Goal: Task Accomplishment & Management: Use online tool/utility

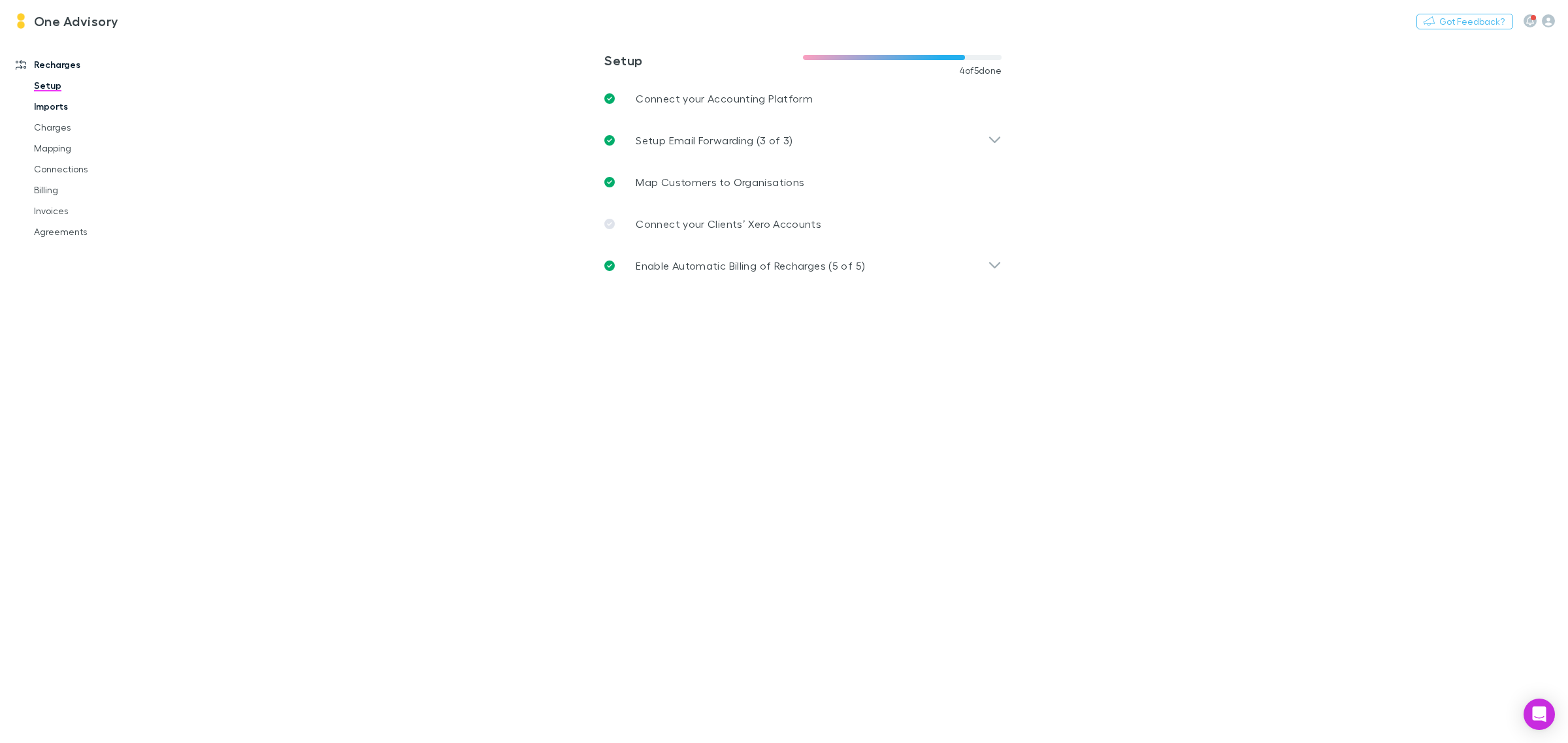
click at [49, 104] on link "Imports" at bounding box center [103, 106] width 164 height 21
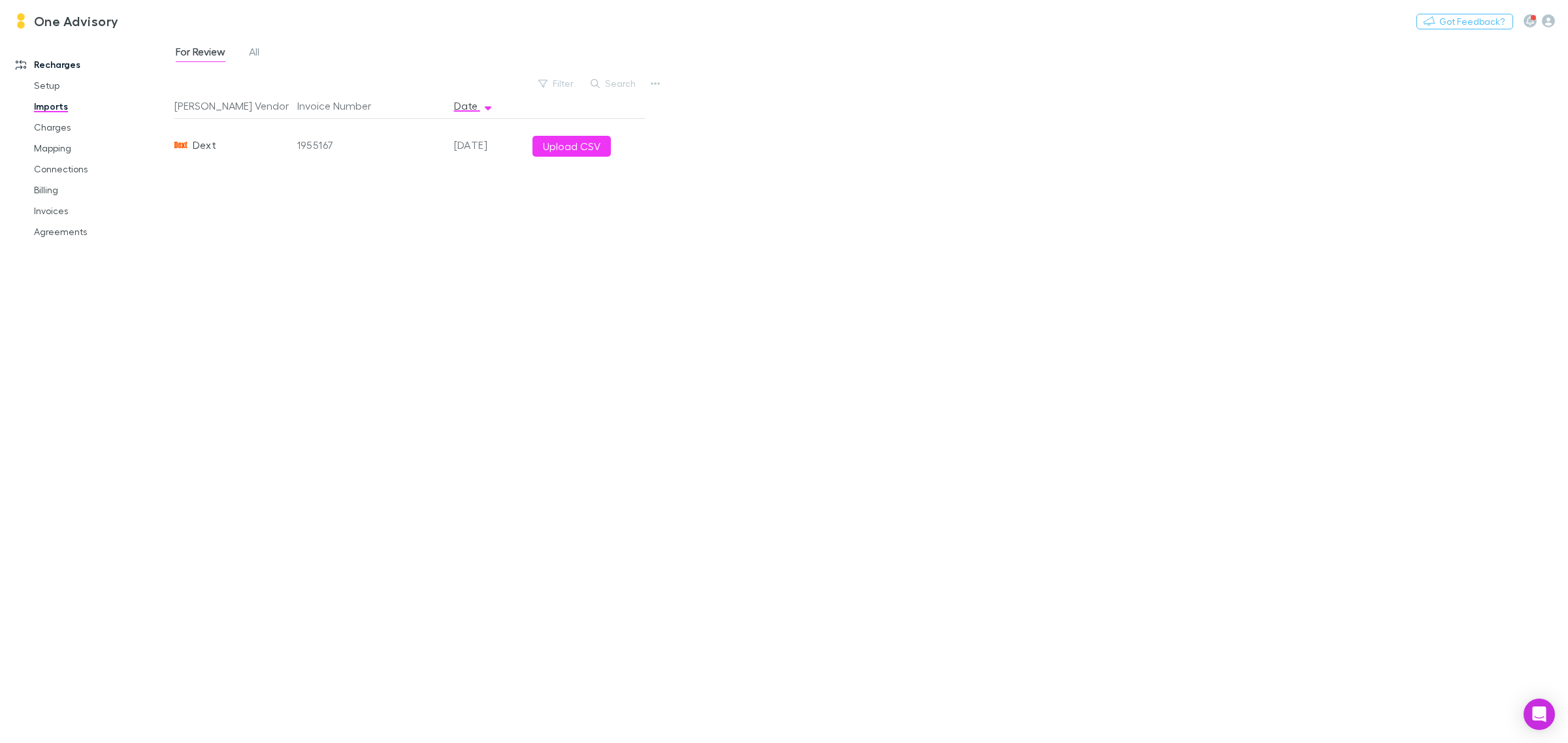
click at [206, 145] on span "Dext" at bounding box center [204, 145] width 23 height 52
click at [563, 151] on button "Upload CSV" at bounding box center [572, 146] width 78 height 21
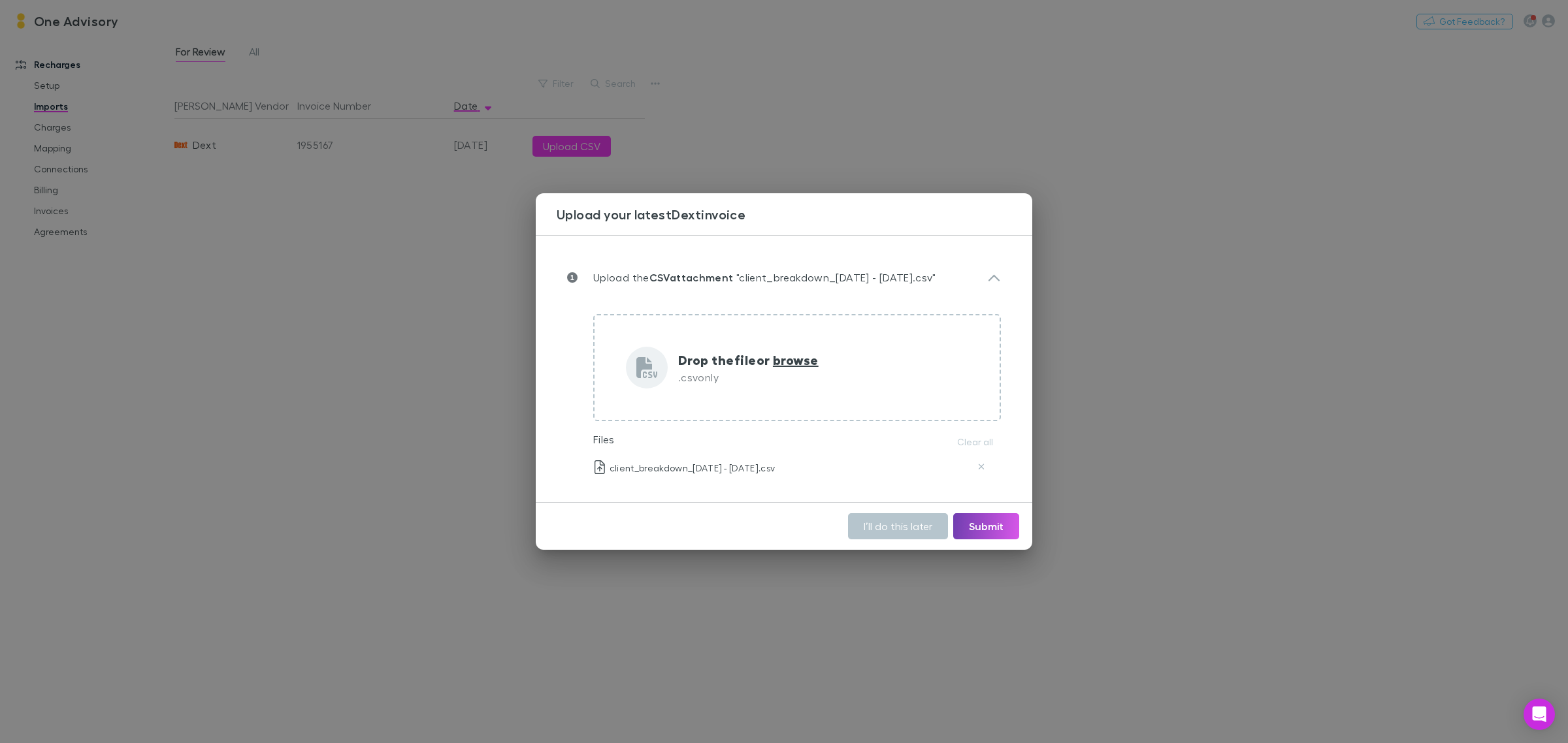
click at [1001, 530] on button "Submit" at bounding box center [986, 527] width 66 height 26
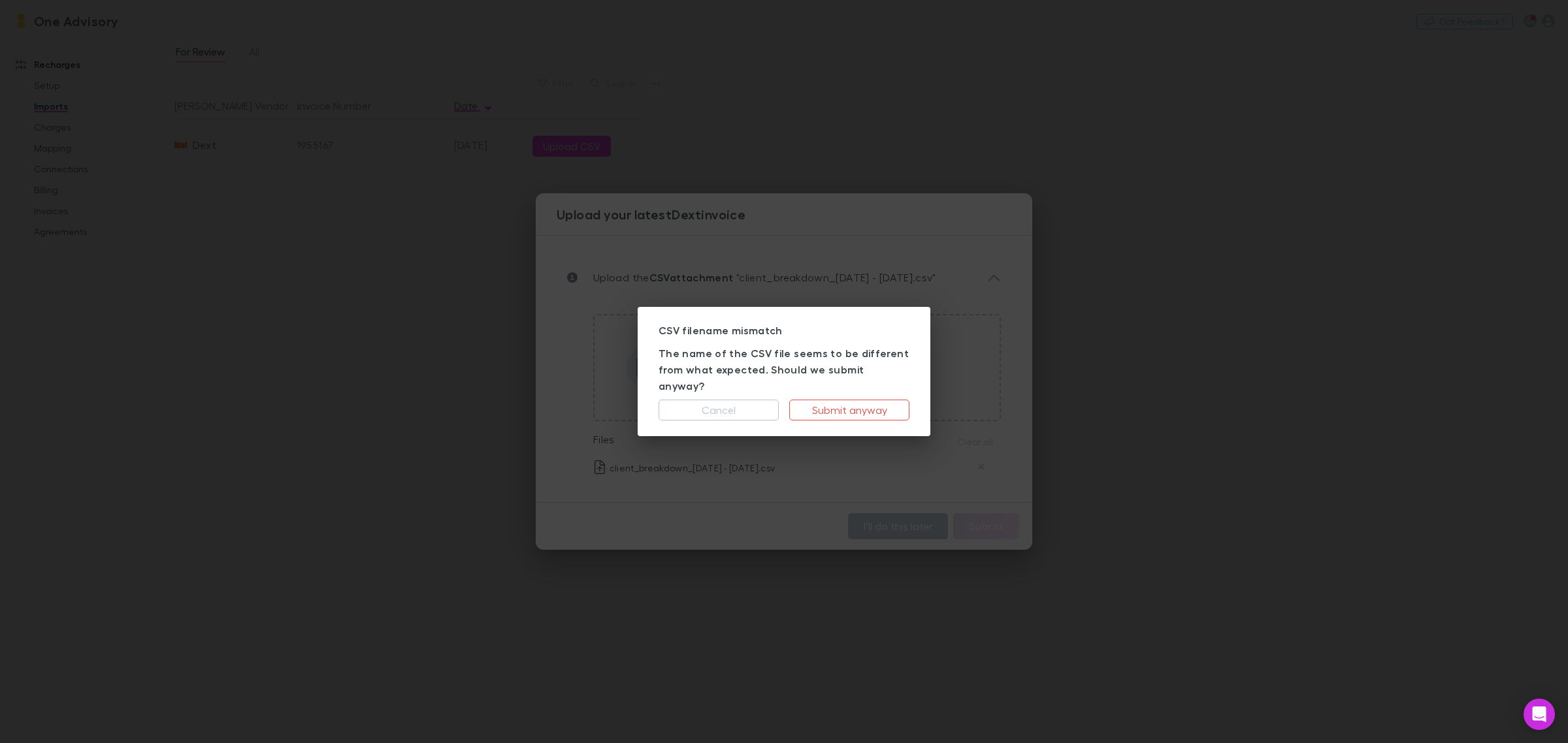
drag, startPoint x: 846, startPoint y: 402, endPoint x: 725, endPoint y: 446, distance: 128.8
click at [810, 452] on div "CSV filename mismatch The name of the CSV file seems to be different from what …" at bounding box center [784, 371] width 1568 height 743
click at [690, 405] on button "Cancel" at bounding box center [719, 409] width 120 height 21
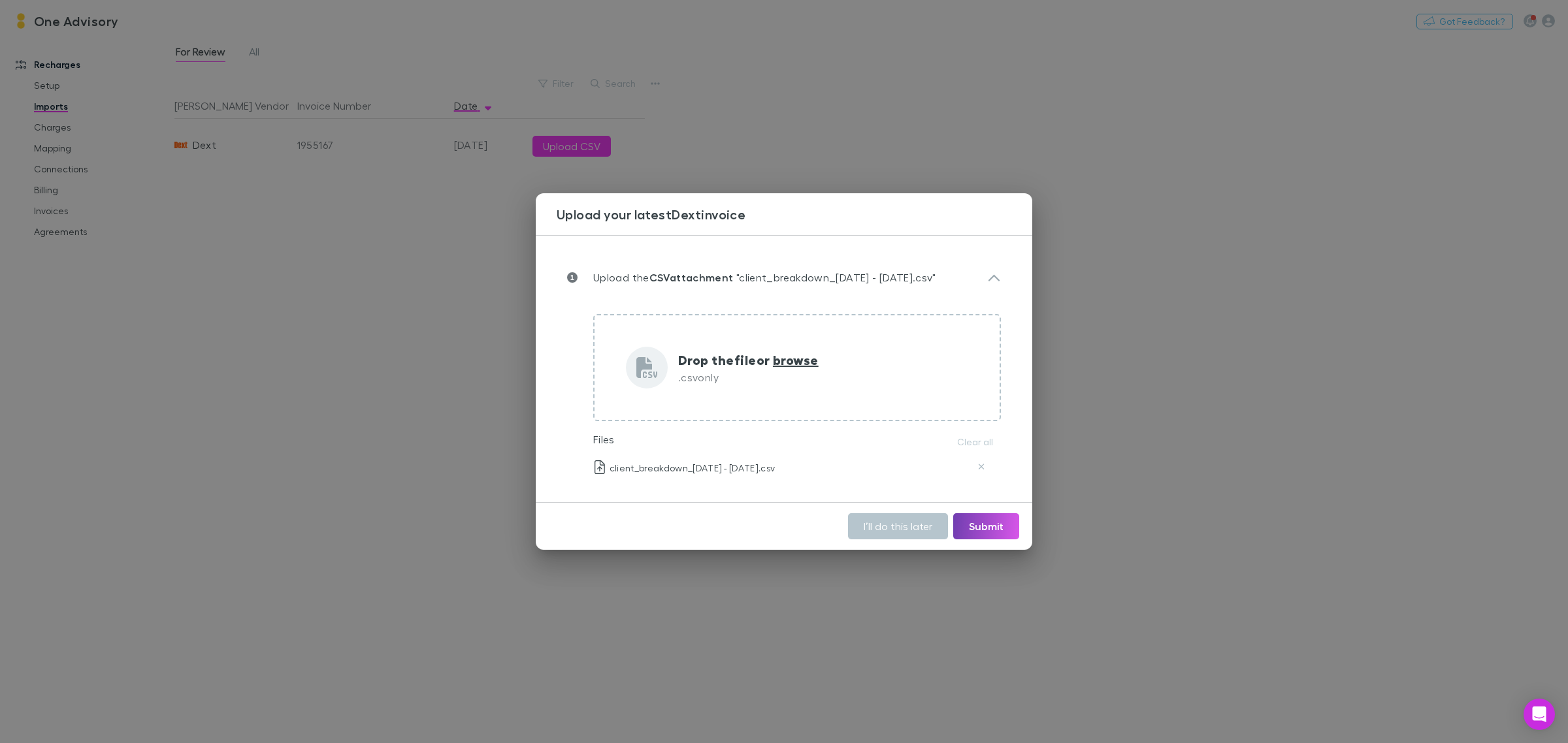
click at [1004, 527] on button "Submit" at bounding box center [986, 527] width 66 height 26
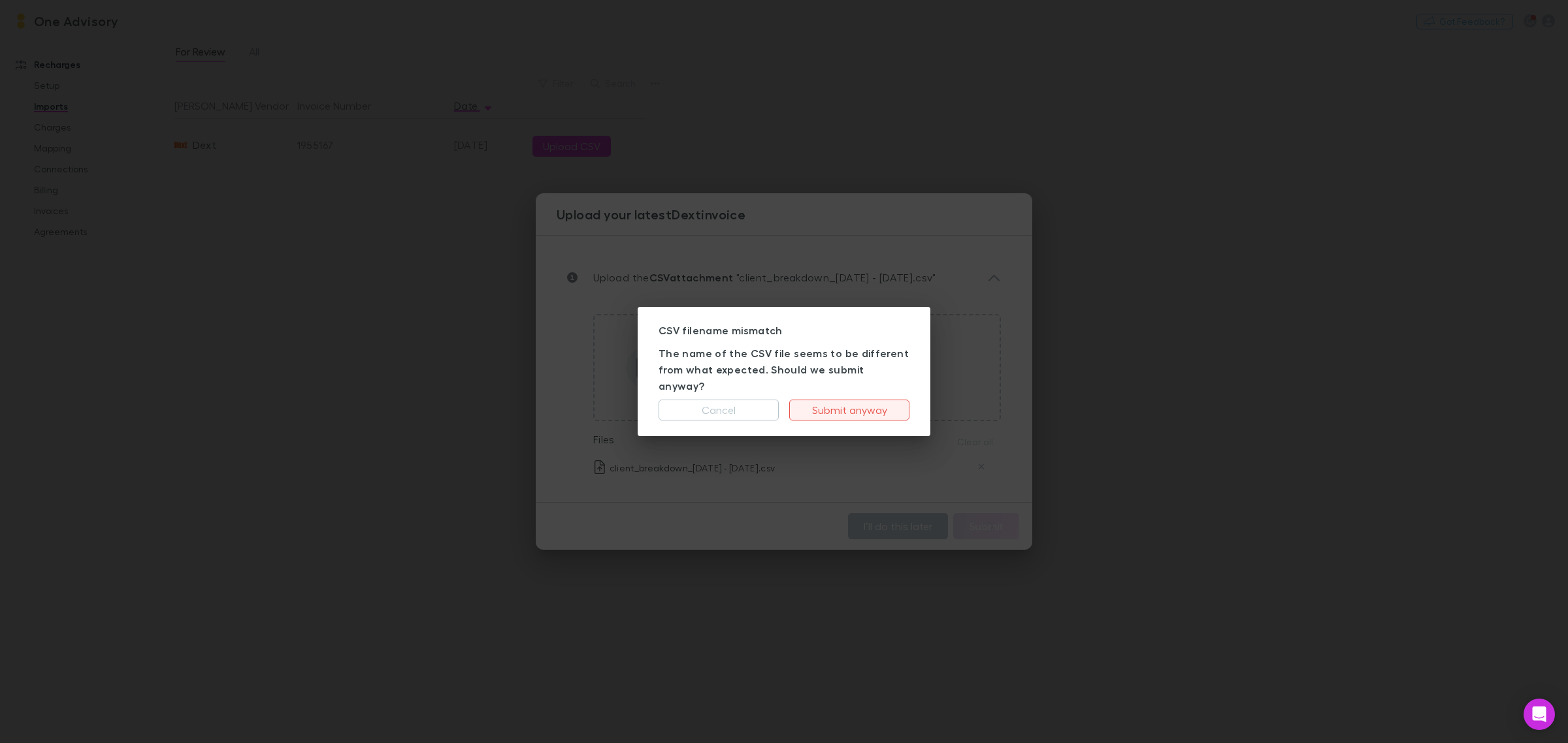
click at [843, 399] on button "Submit anyway" at bounding box center [849, 409] width 120 height 21
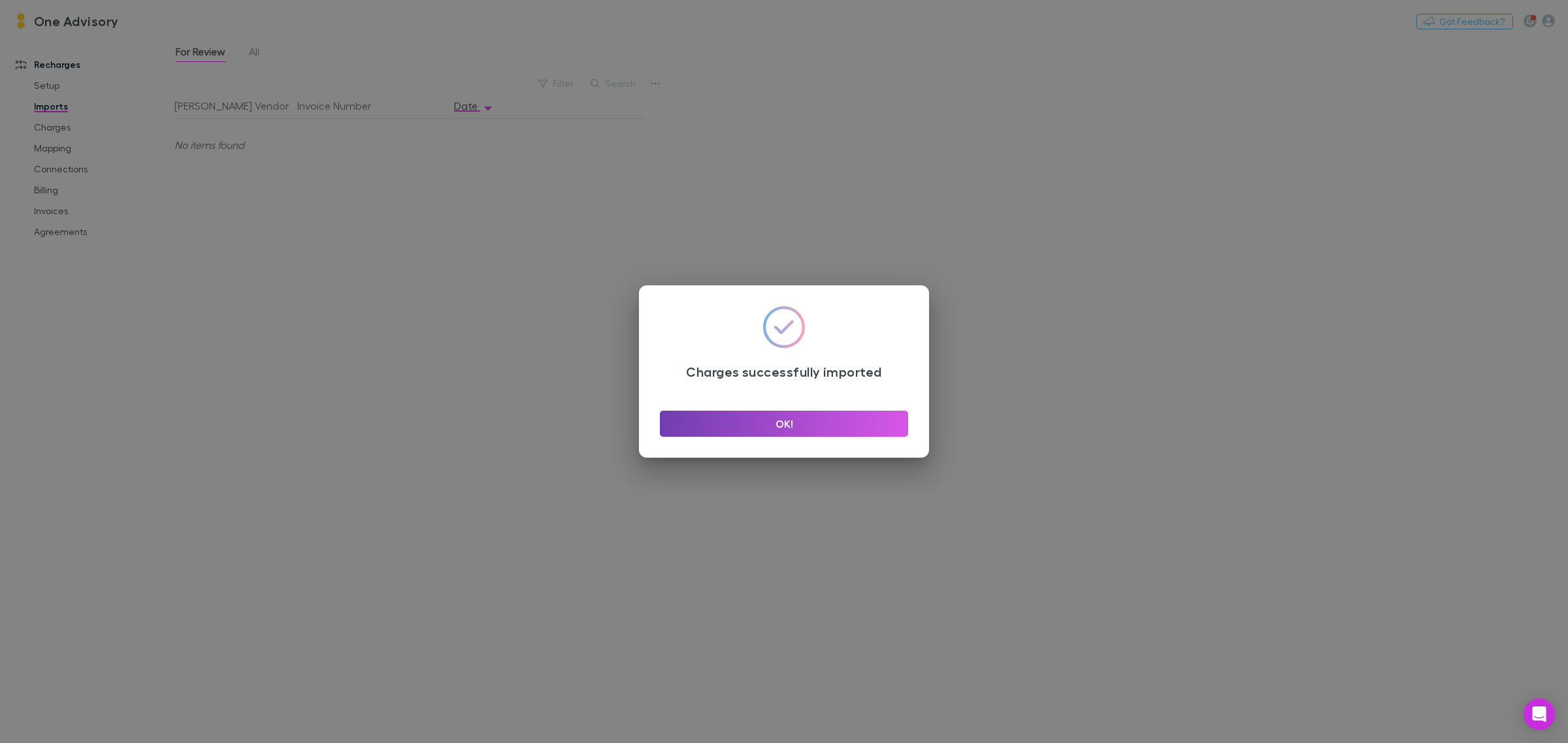
click at [830, 423] on button "OK!" at bounding box center [784, 424] width 248 height 26
